Goal: Transaction & Acquisition: Purchase product/service

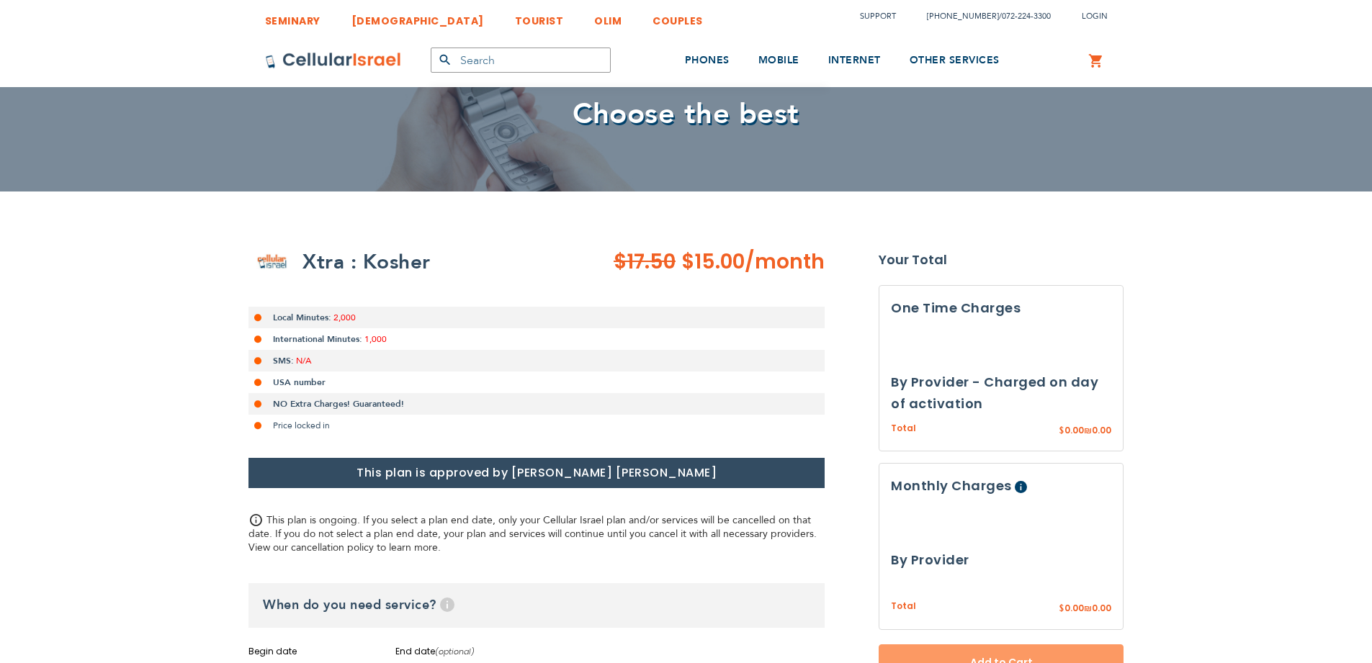
select select
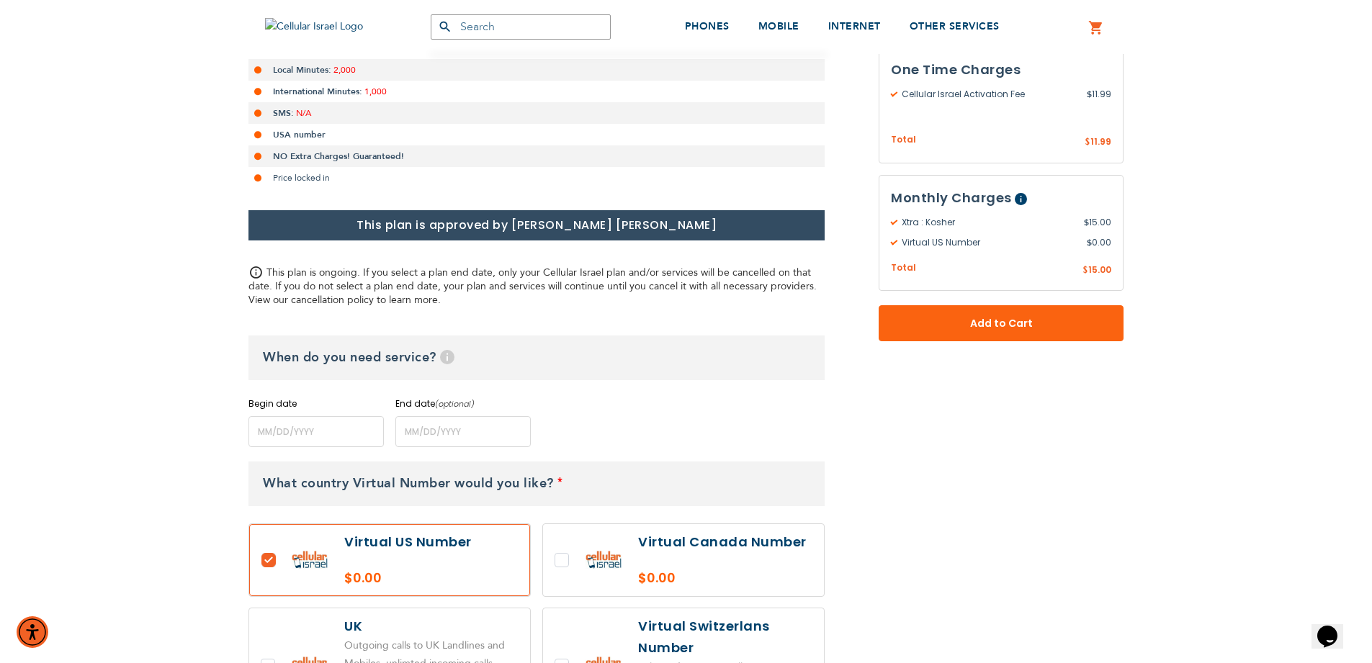
scroll to position [346, 0]
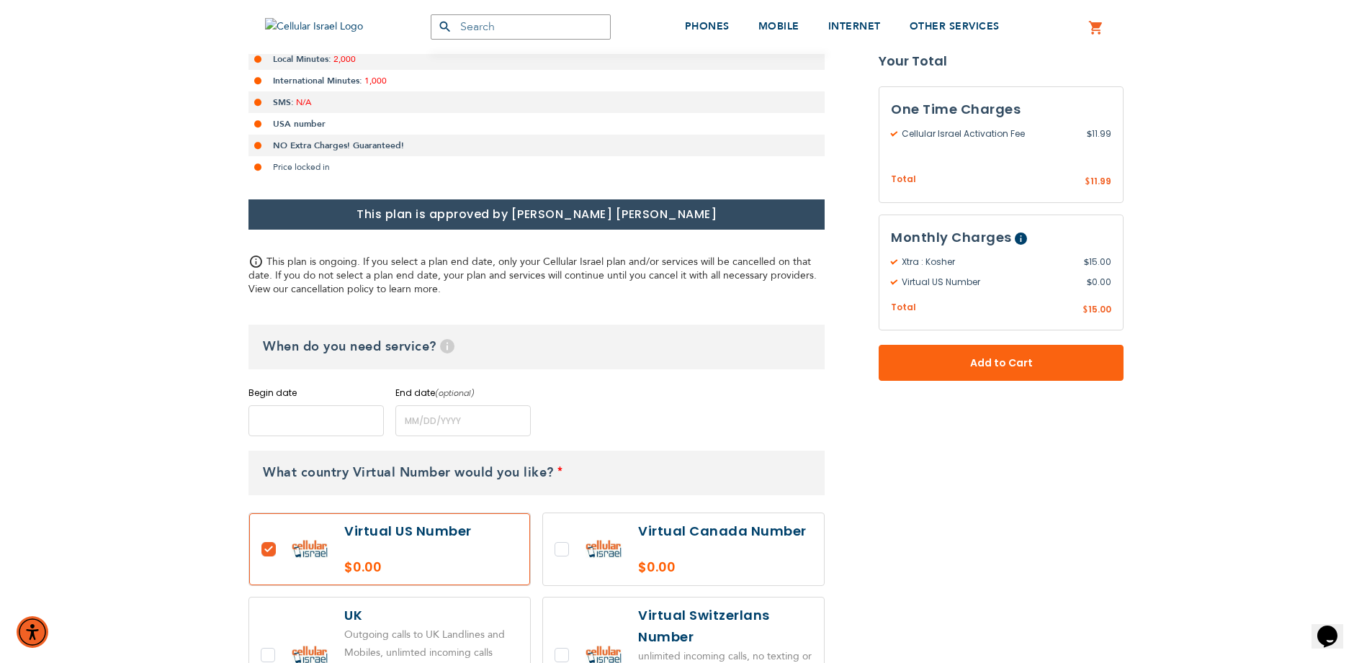
click at [302, 421] on input "name" at bounding box center [315, 420] width 135 height 31
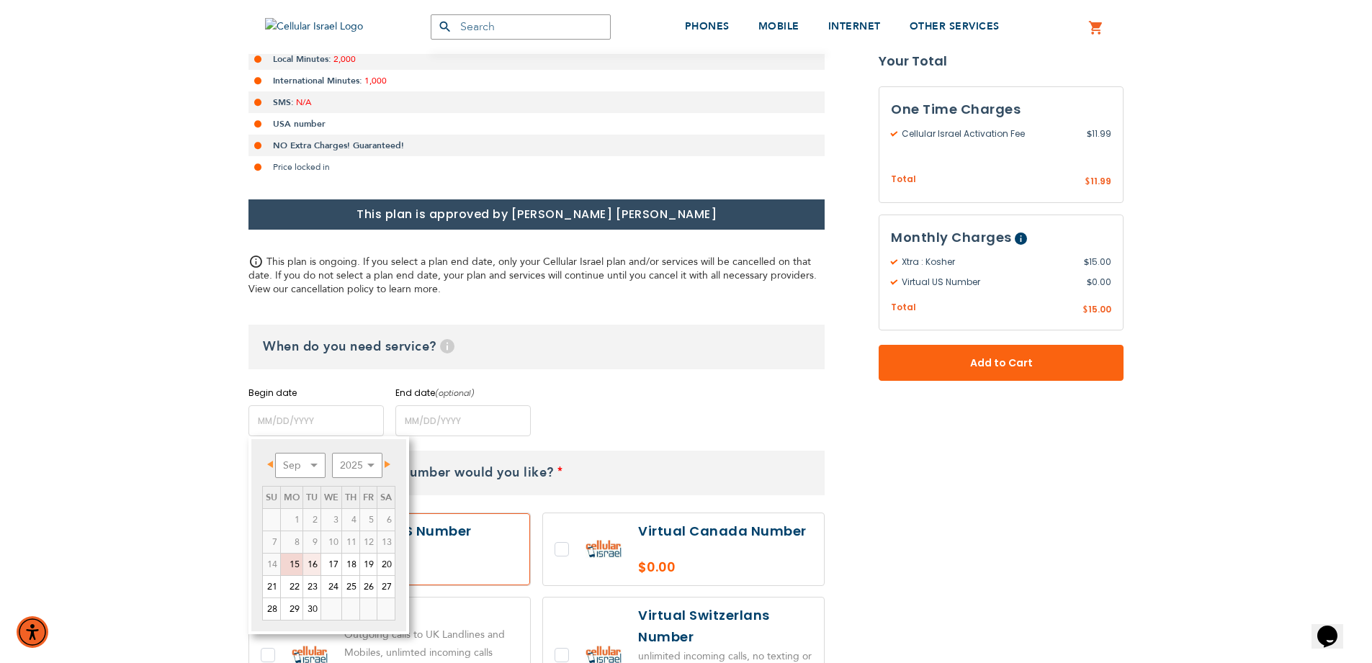
click at [315, 567] on link "16" at bounding box center [311, 565] width 17 height 22
type input "[DATE]"
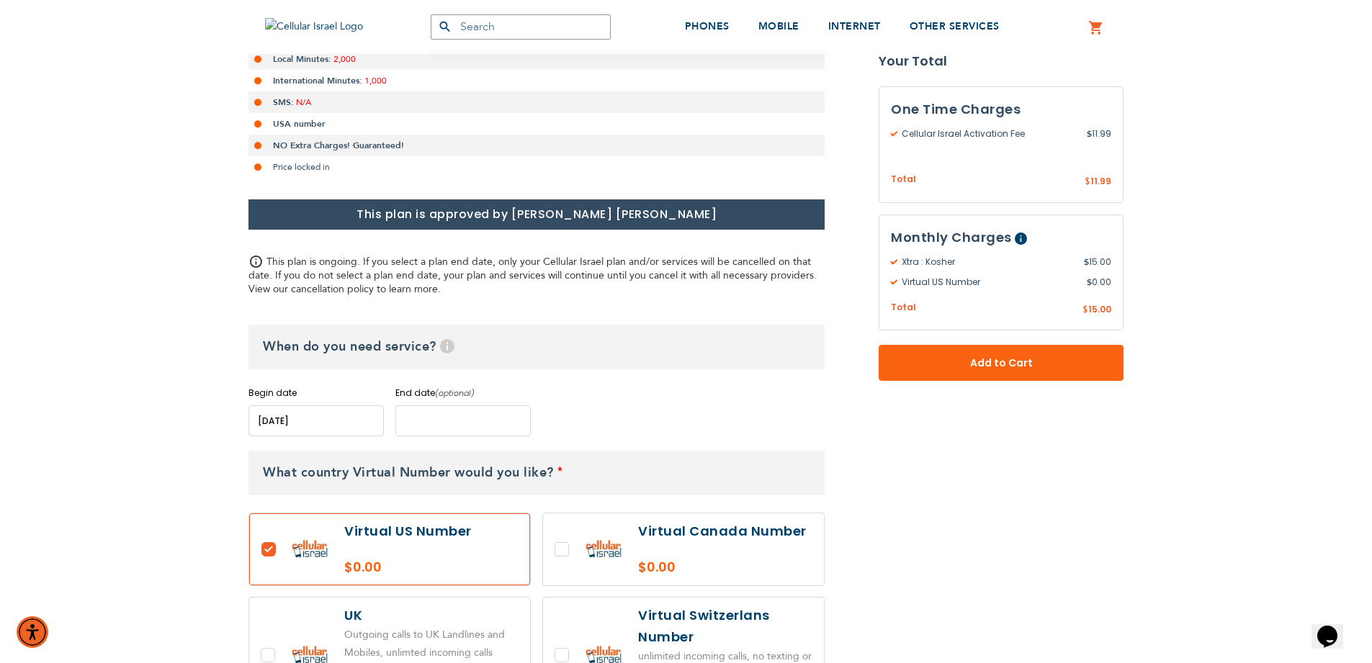
click at [464, 419] on input "name" at bounding box center [462, 420] width 135 height 31
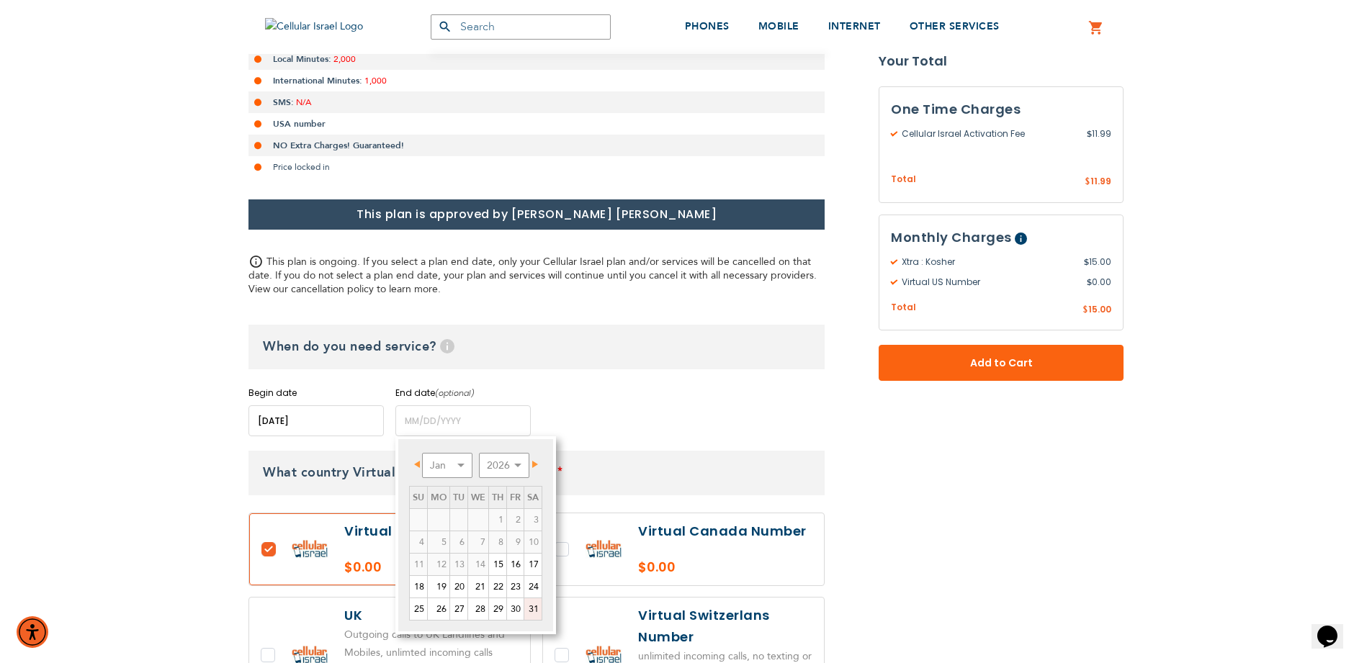
click at [526, 604] on link "31" at bounding box center [532, 609] width 17 height 22
type input "[DATE]"
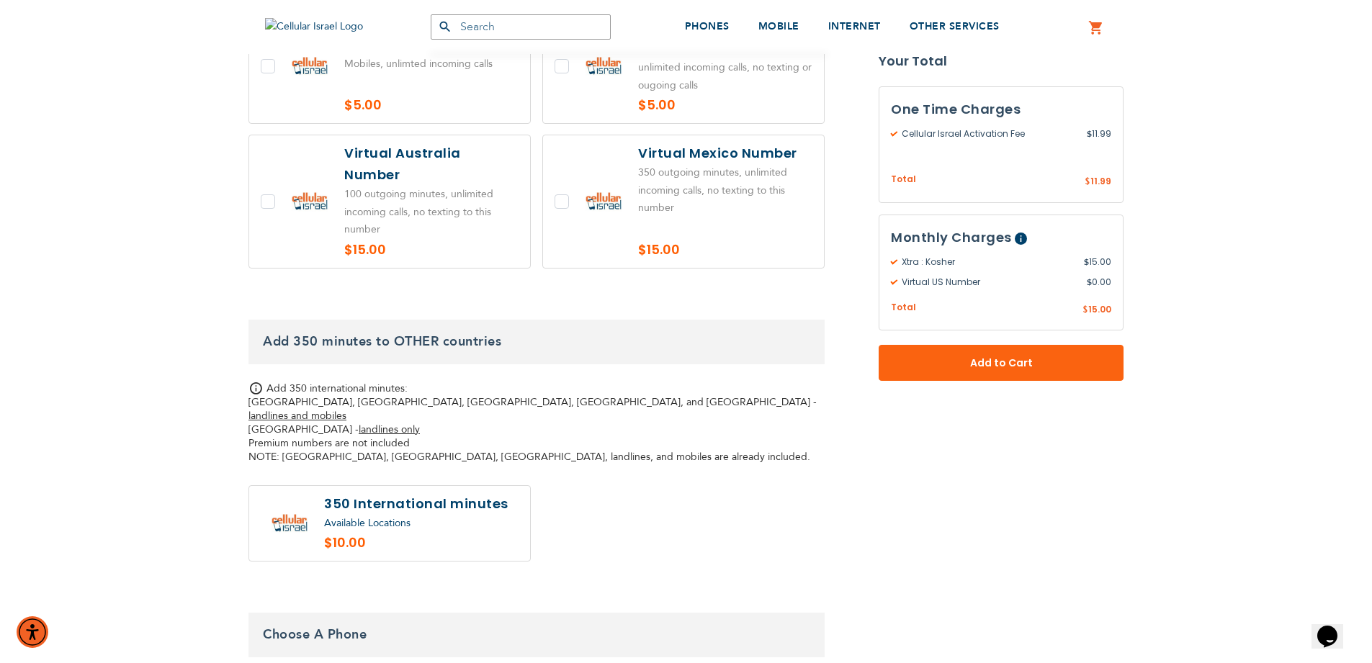
scroll to position [1037, 0]
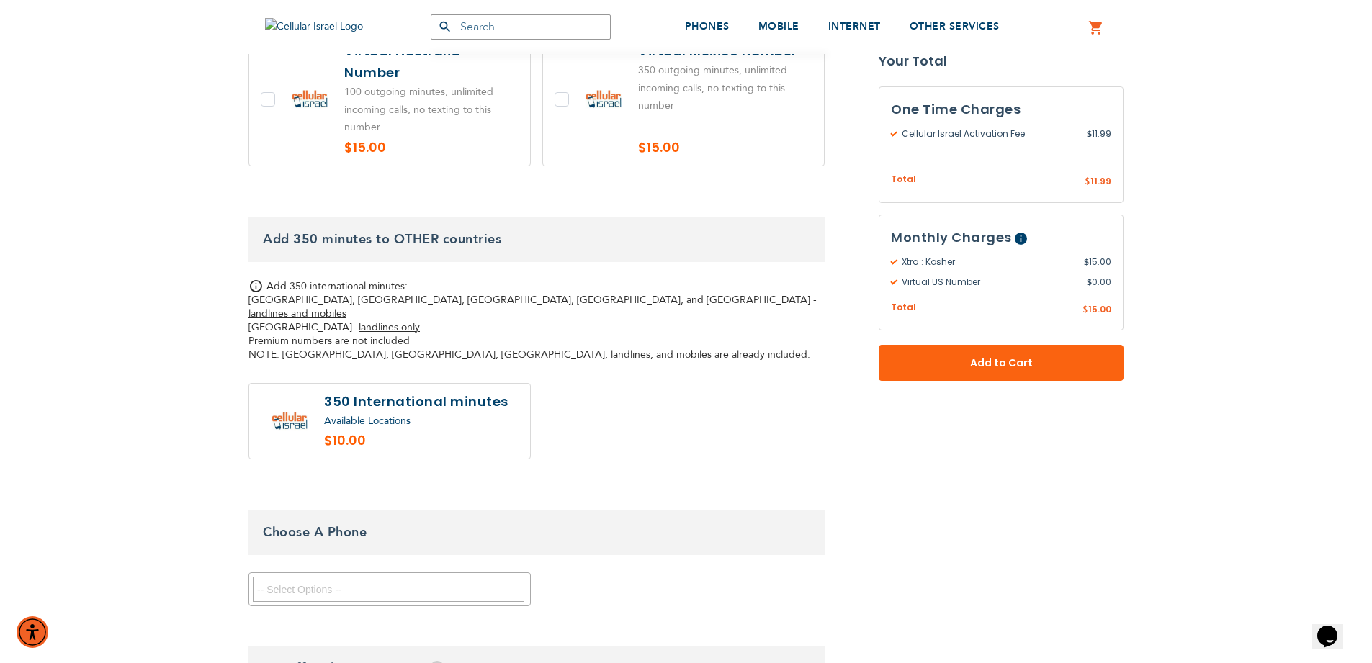
click at [347, 577] on textarea "Search" at bounding box center [388, 589] width 271 height 25
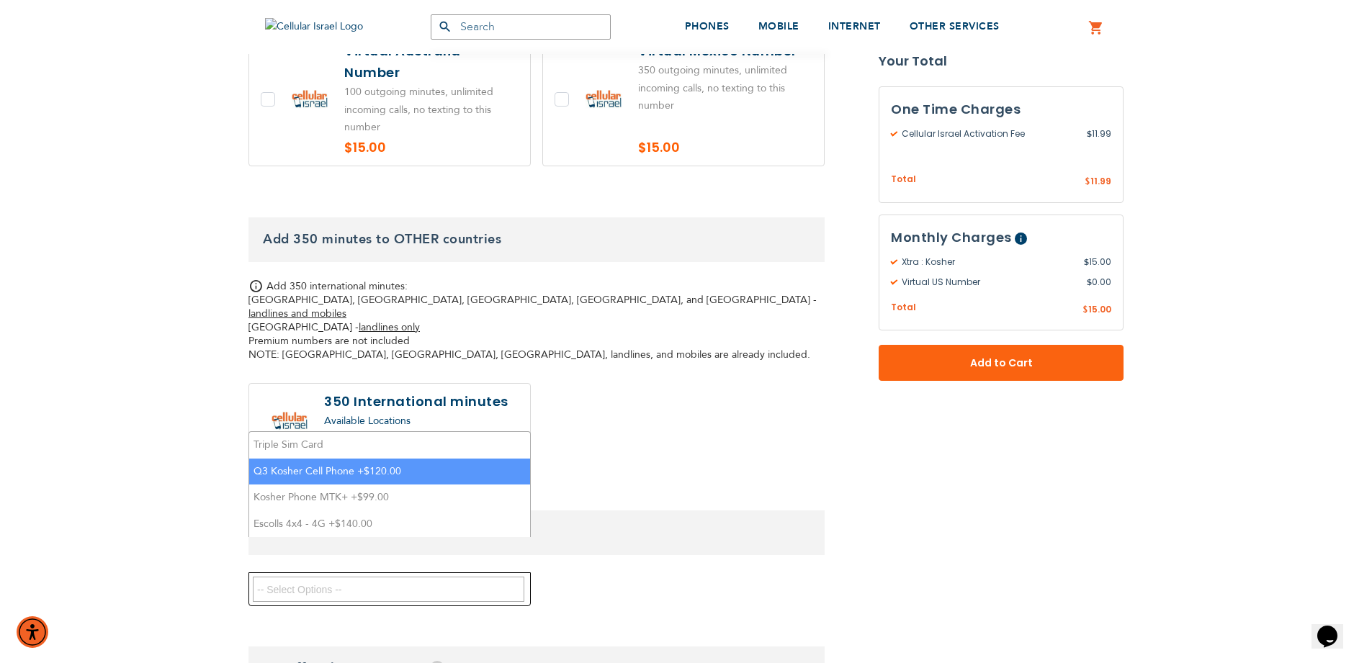
click at [332, 474] on li "Q3 Kosher Cell Phone +$120.00" at bounding box center [389, 472] width 281 height 27
select select "5670"
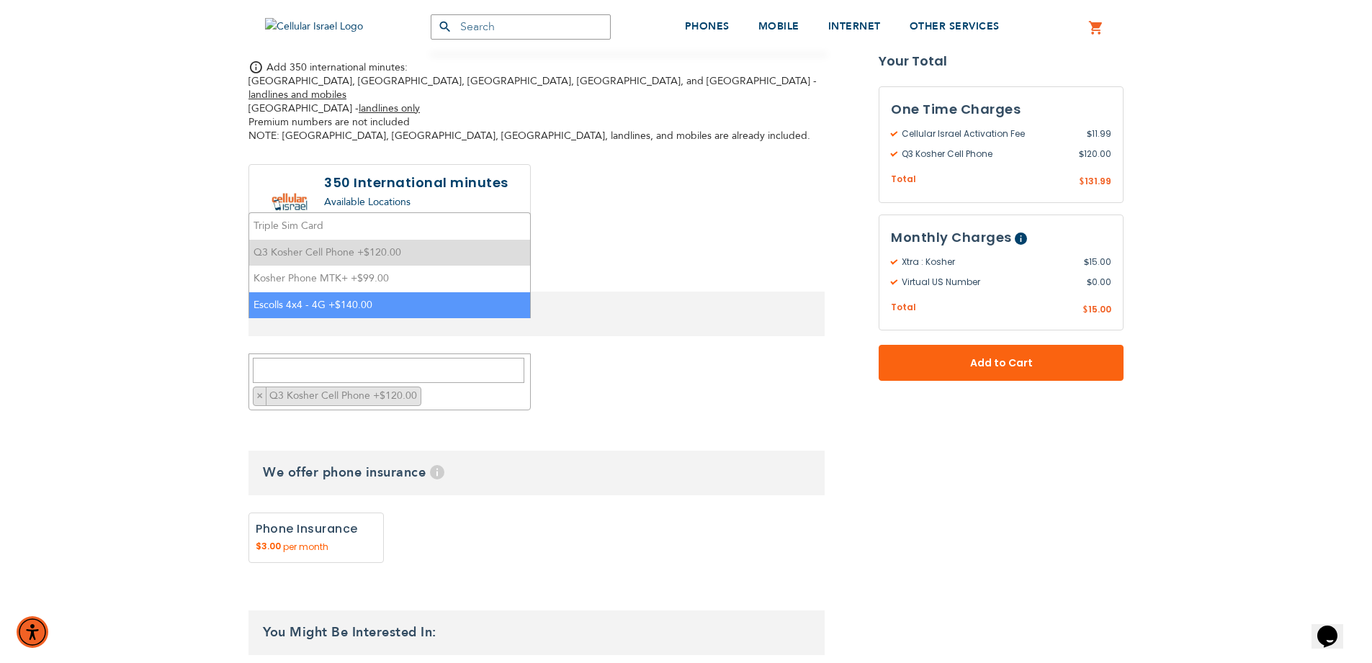
scroll to position [1296, 0]
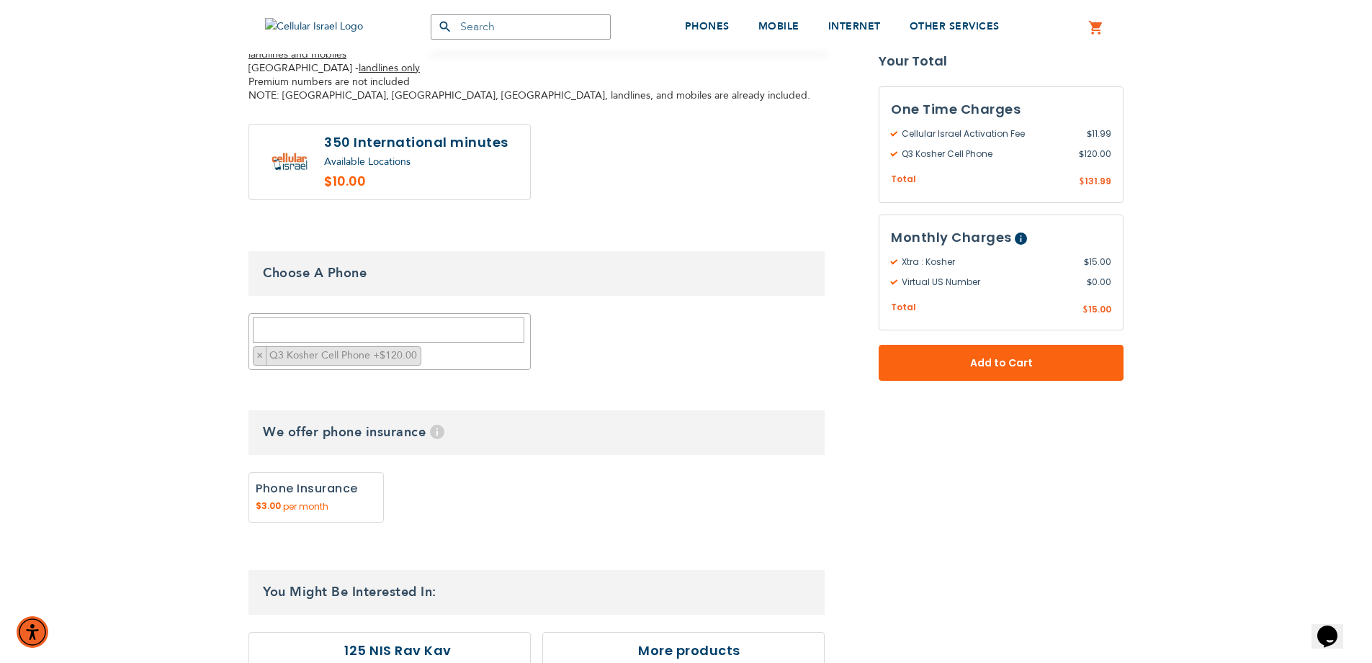
click at [317, 472] on label "Add" at bounding box center [315, 497] width 135 height 50
radio input "true"
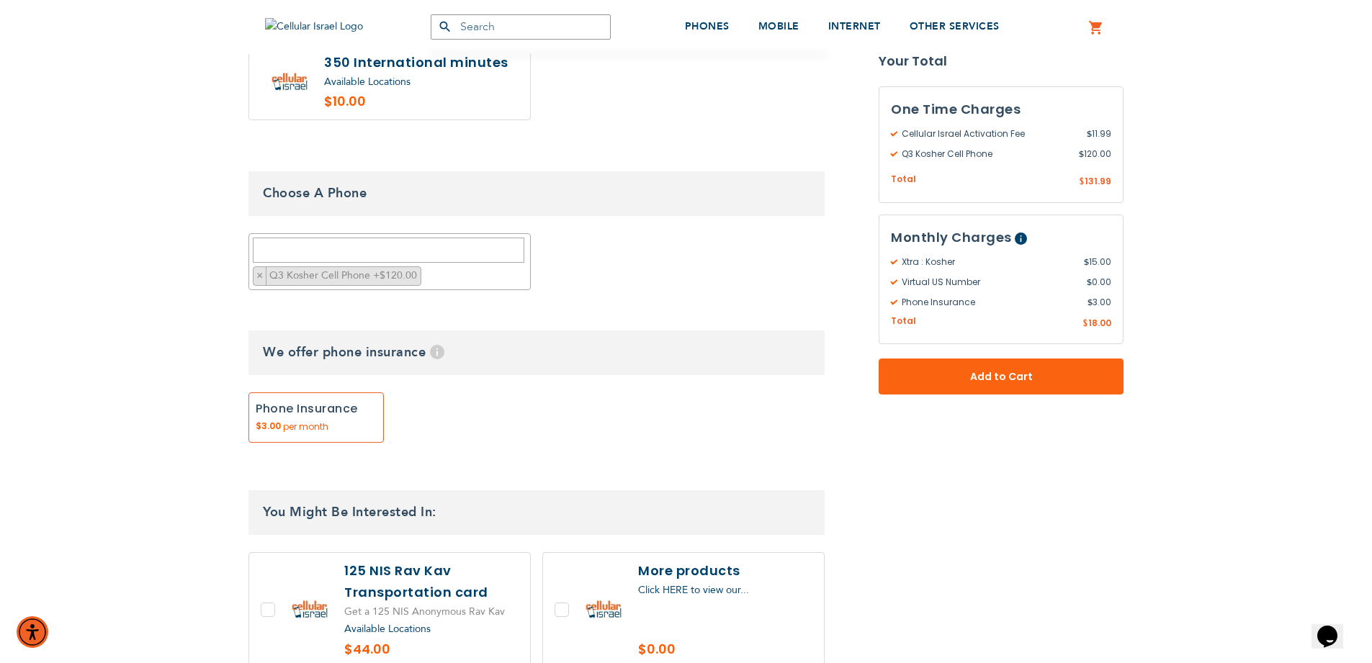
scroll to position [1555, 0]
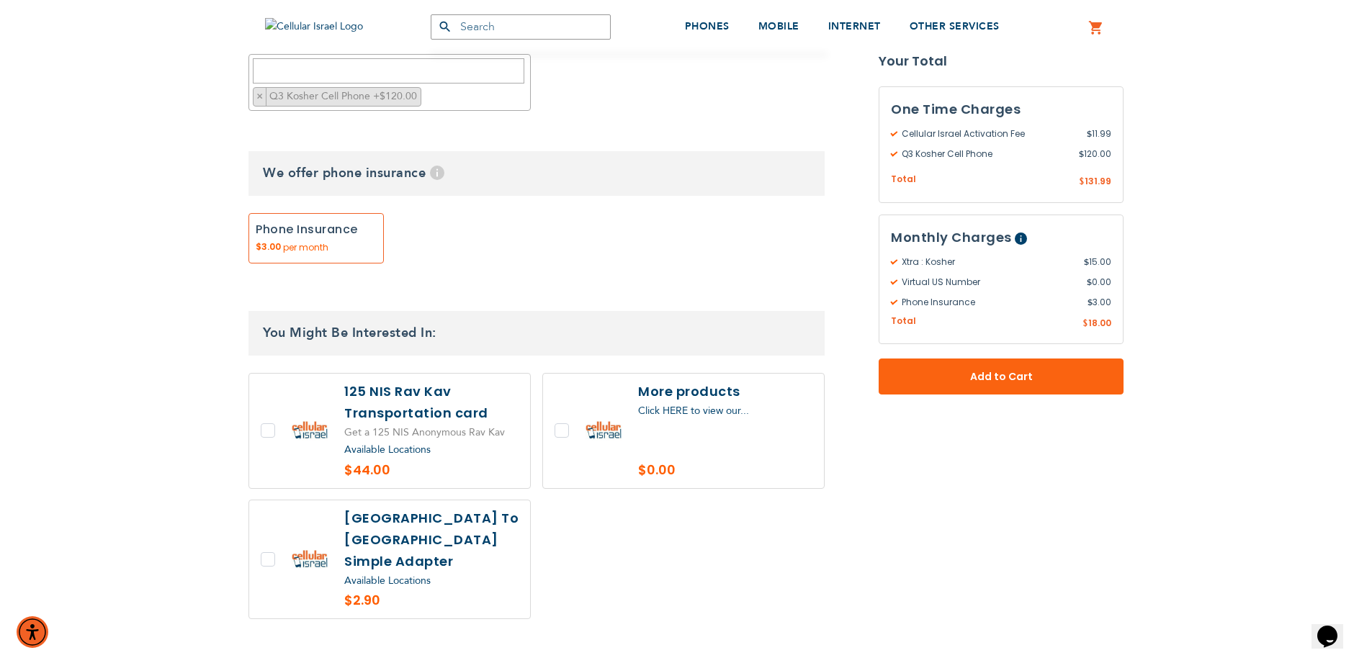
click at [447, 387] on label at bounding box center [389, 431] width 281 height 114
checkbox input "true"
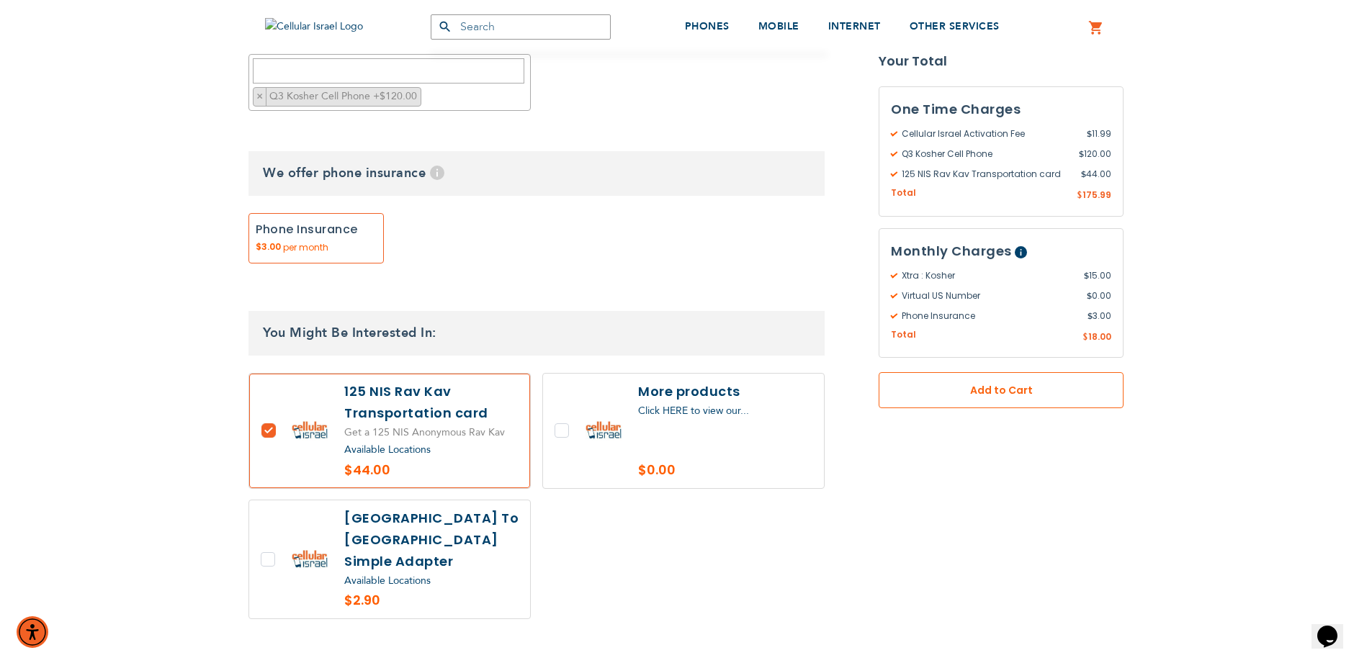
click at [1020, 394] on span "Add to Cart" at bounding box center [1001, 390] width 150 height 15
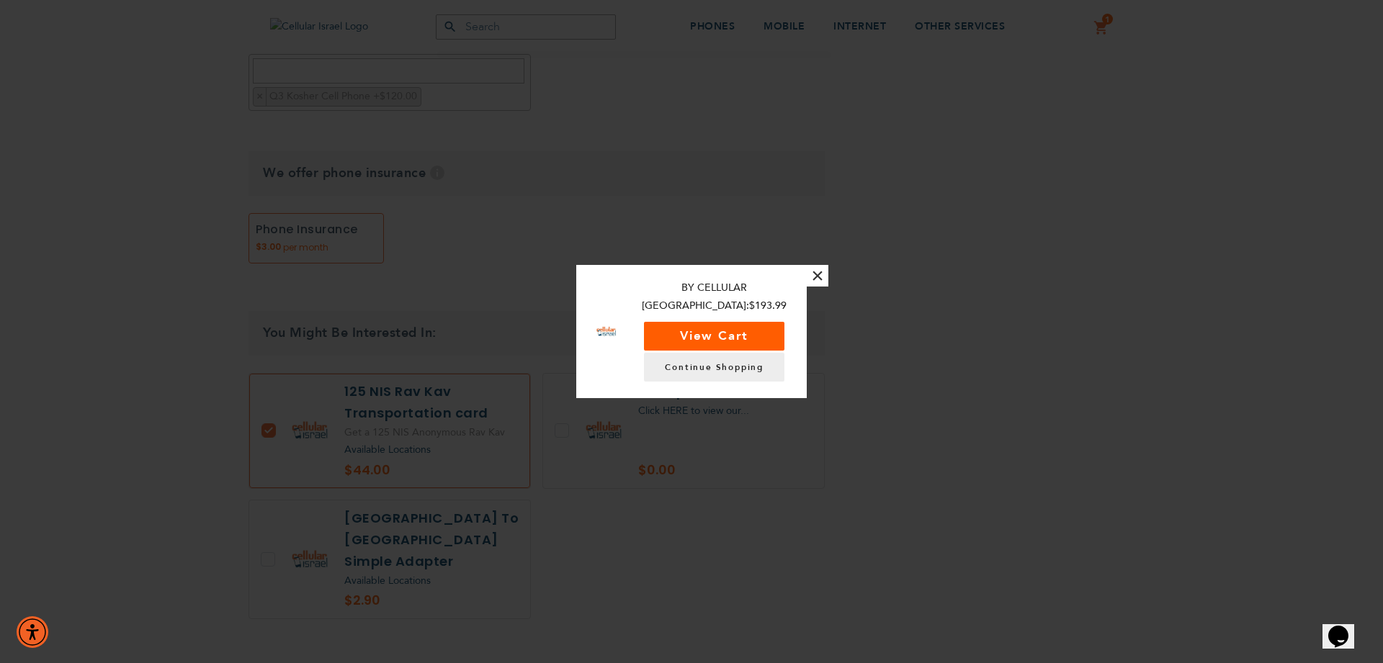
click at [726, 330] on button "View Cart" at bounding box center [714, 336] width 140 height 29
